Goal: Information Seeking & Learning: Learn about a topic

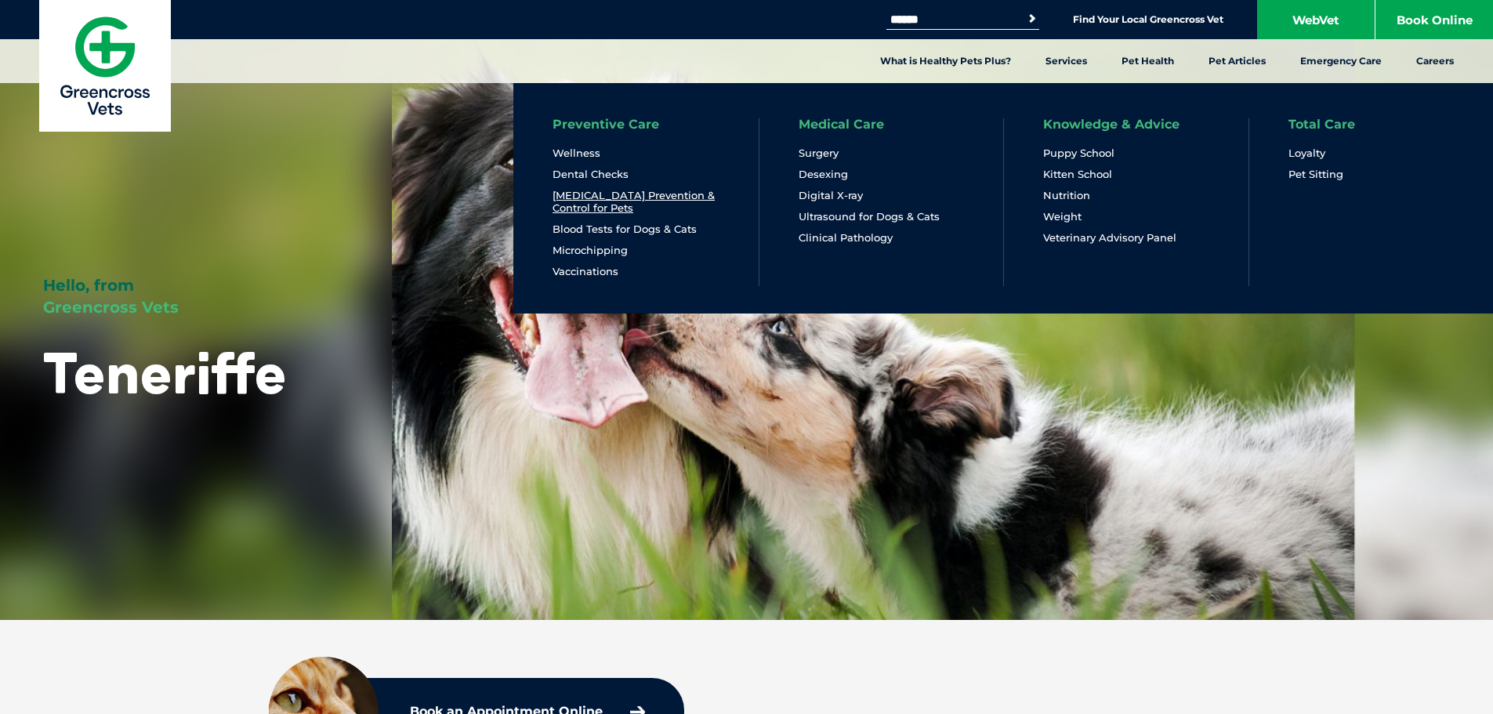
click at [595, 201] on link "[MEDICAL_DATA] Prevention & Control for Pets" at bounding box center [635, 202] width 167 height 26
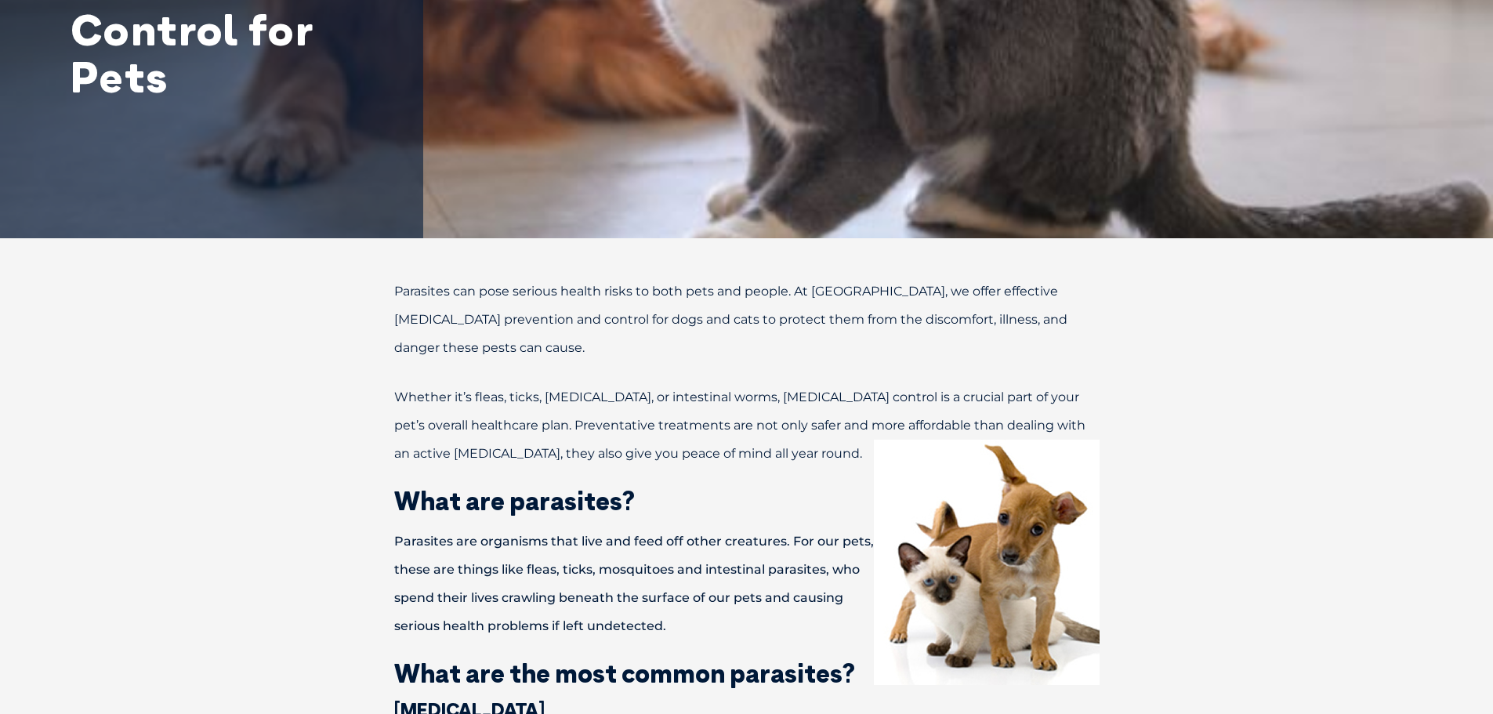
scroll to position [21, 0]
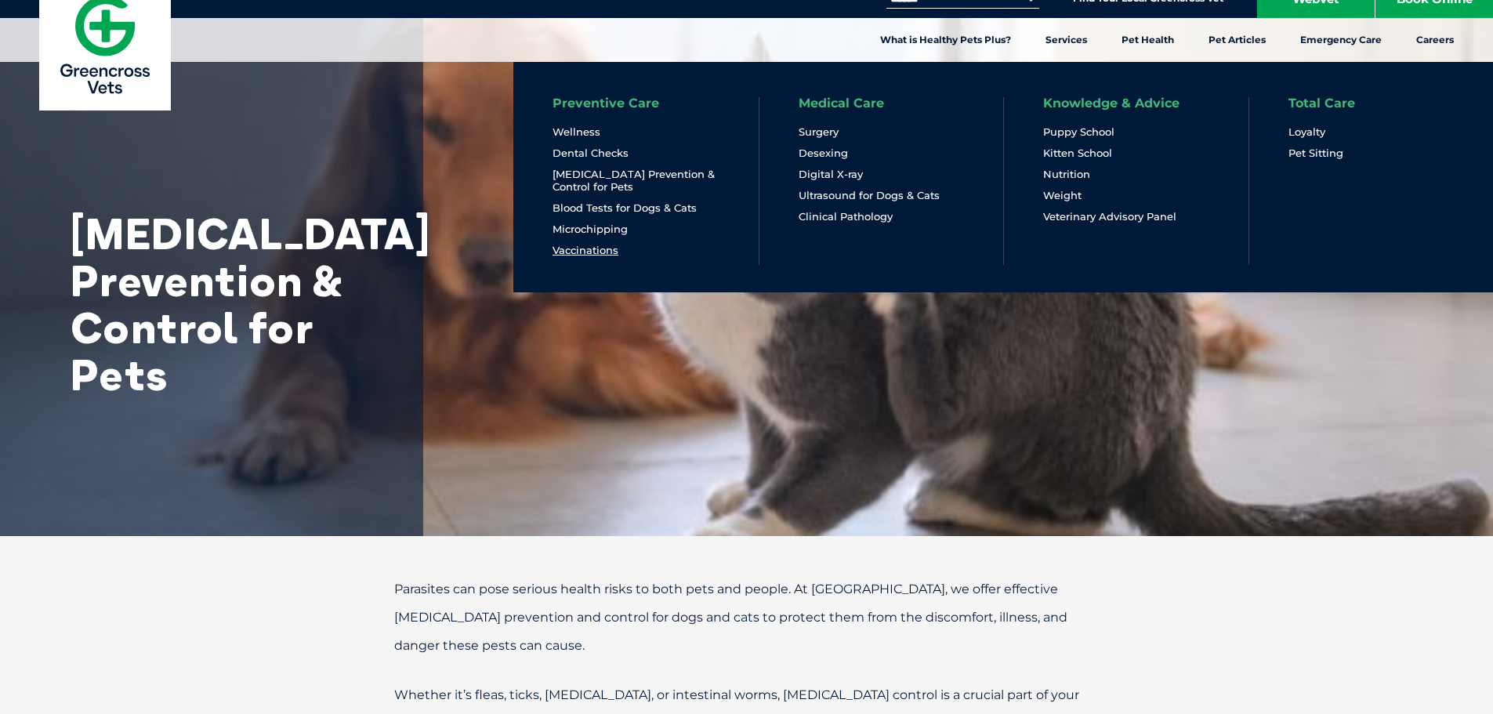
click at [563, 250] on link "Vaccinations" at bounding box center [585, 250] width 66 height 13
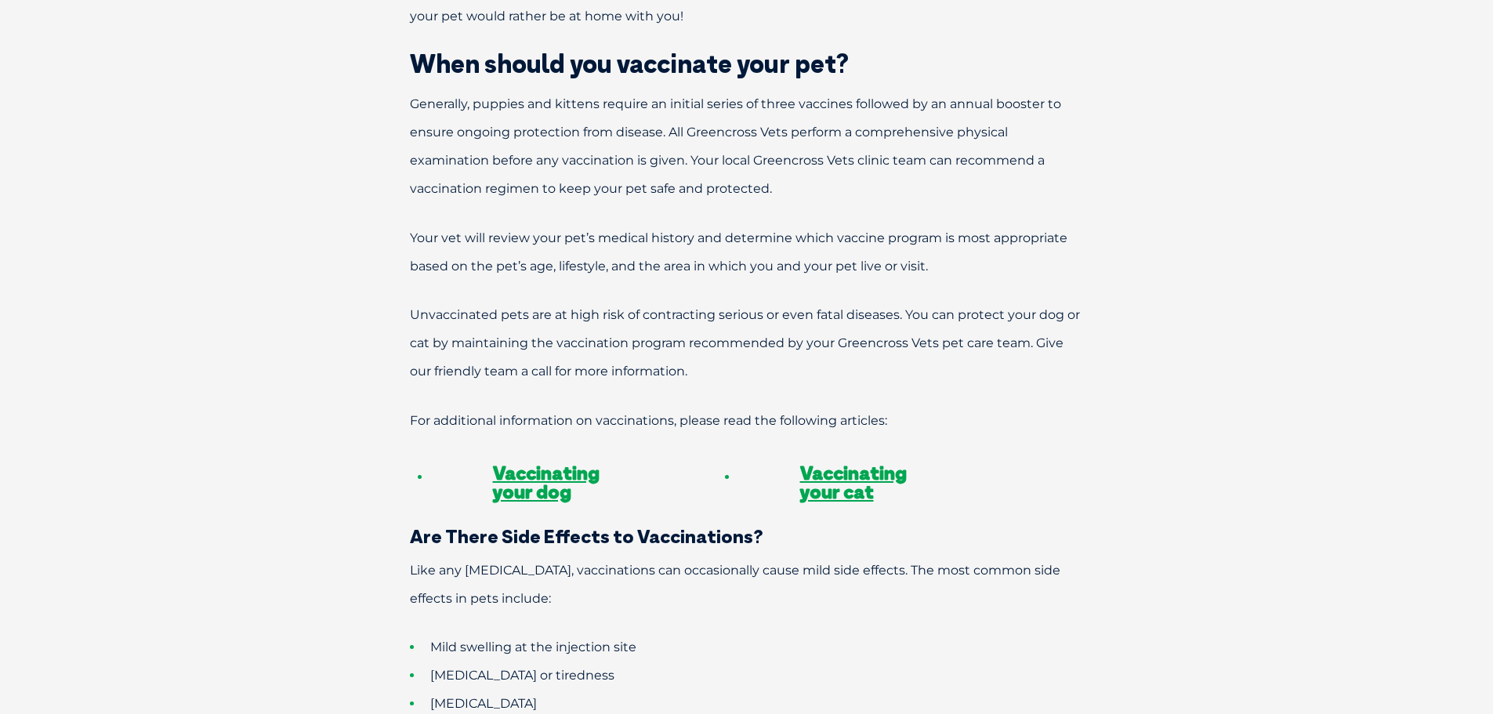
scroll to position [1175, 0]
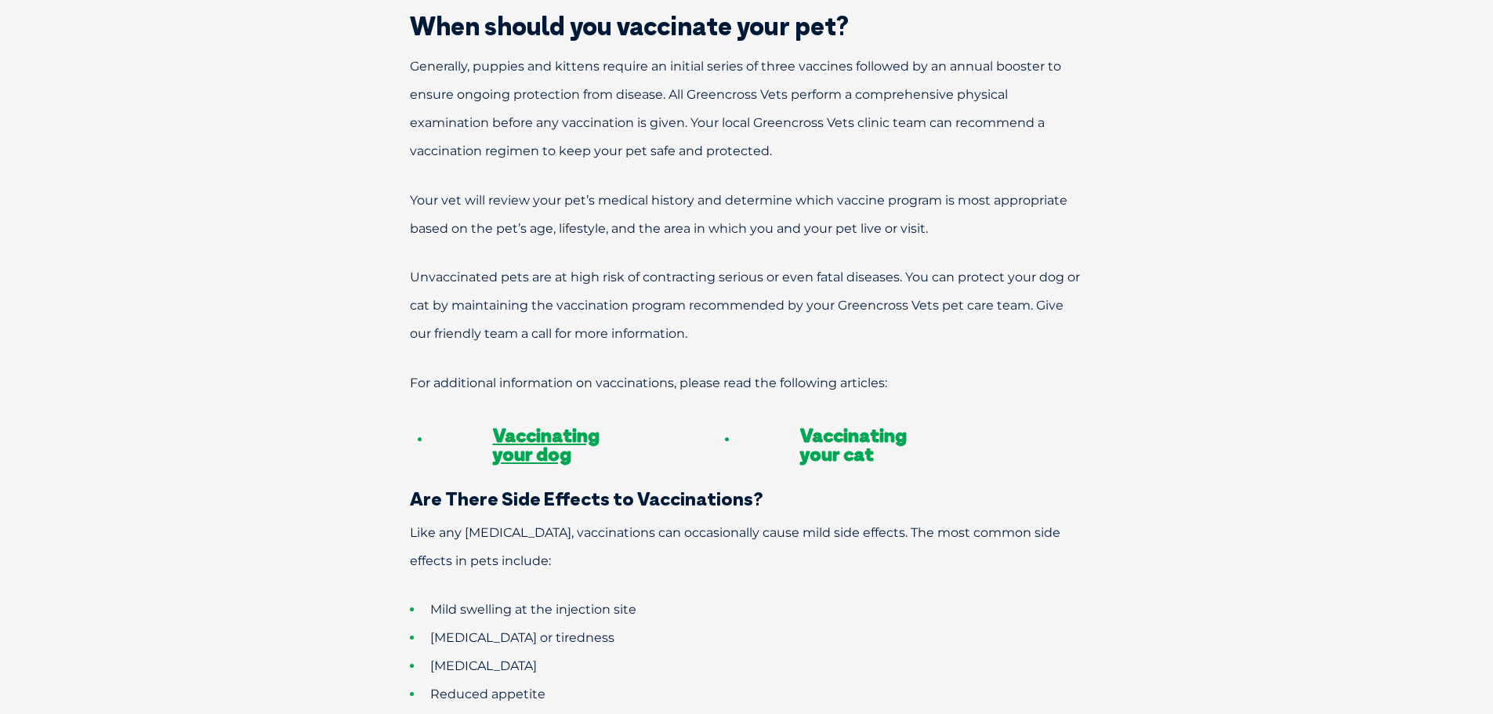
click at [848, 424] on link "Vaccinating your cat" at bounding box center [853, 444] width 107 height 42
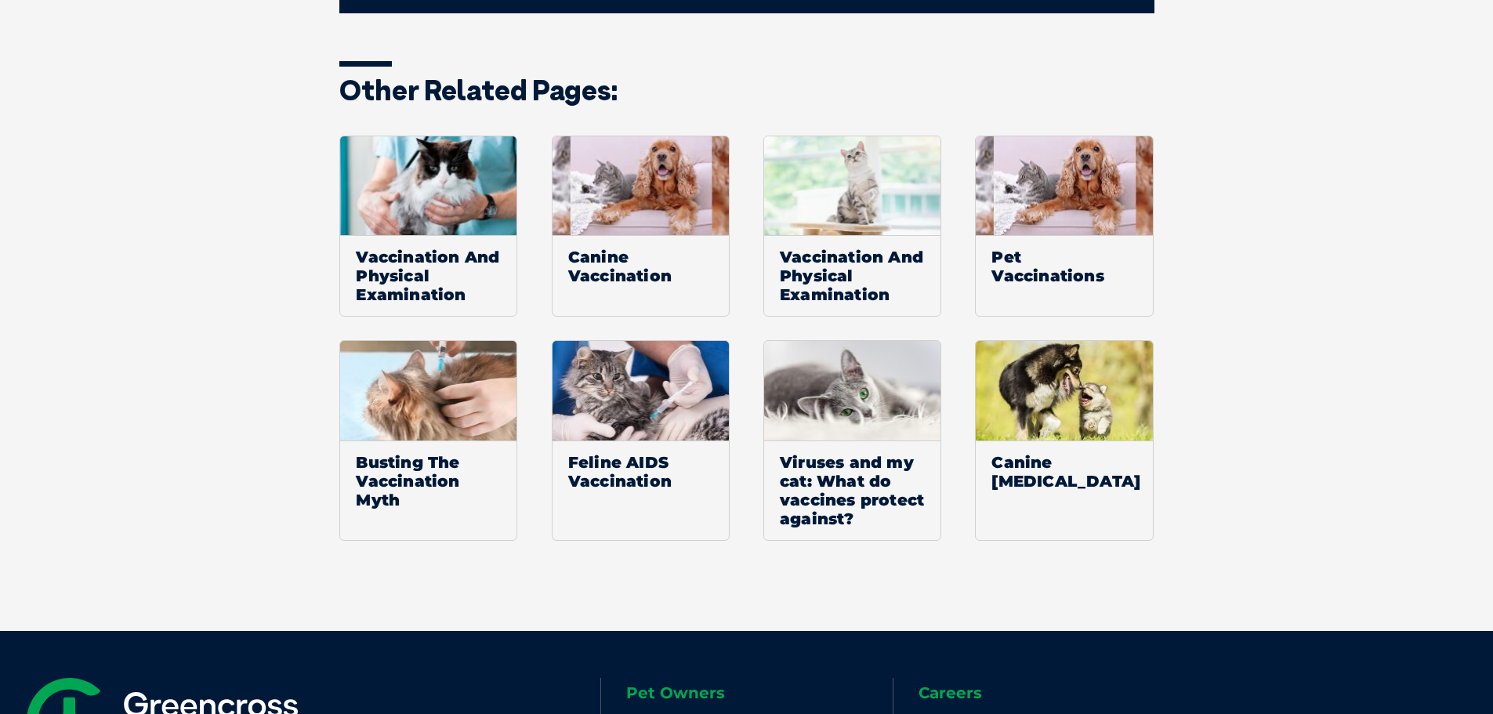
scroll to position [2401, 0]
